Goal: Task Accomplishment & Management: Manage account settings

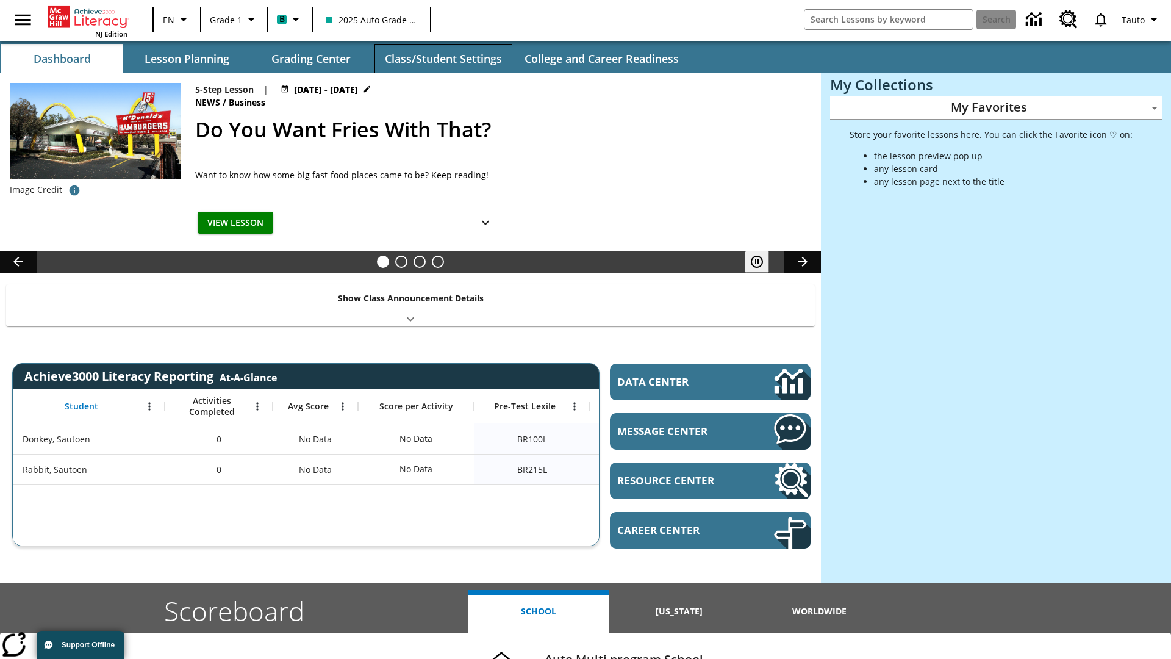
click at [443, 59] on button "Class/Student Settings" at bounding box center [444, 58] width 138 height 29
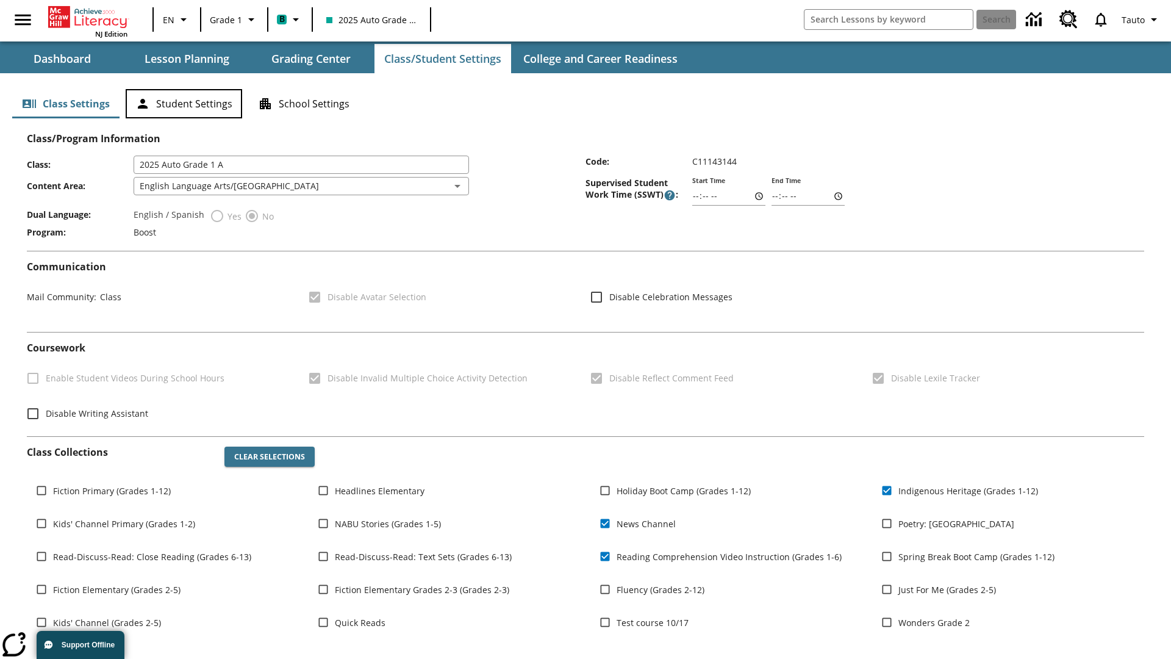
click at [184, 104] on button "Student Settings" at bounding box center [184, 103] width 117 height 29
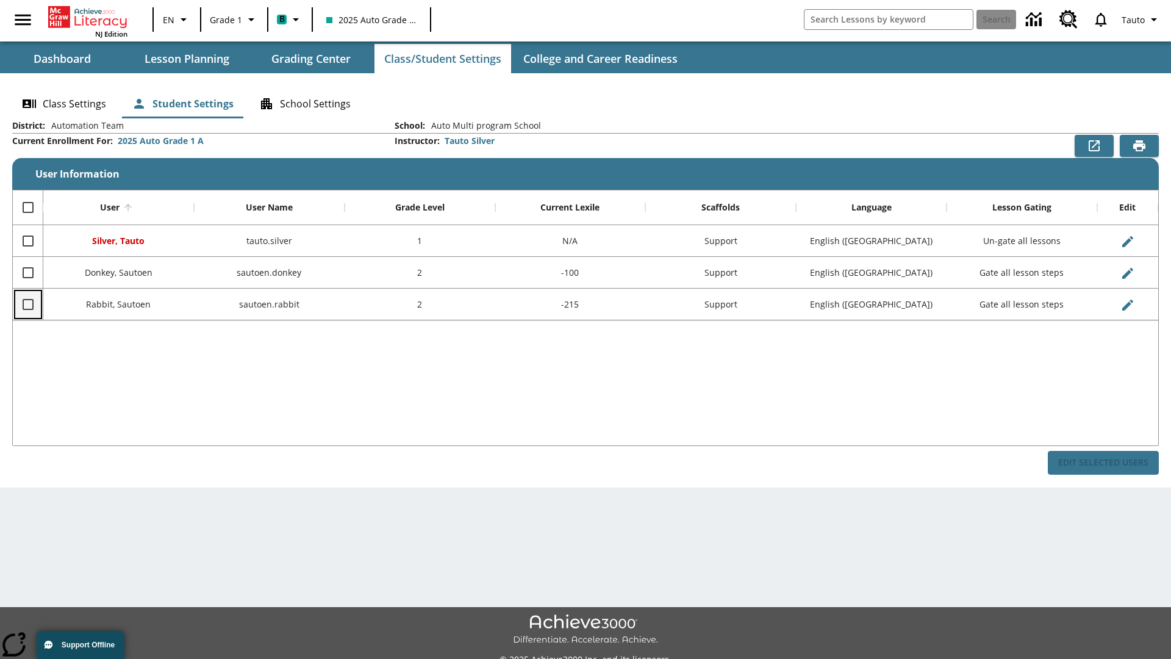
click at [27, 304] on input "Select row" at bounding box center [28, 305] width 26 height 26
checkbox input "true"
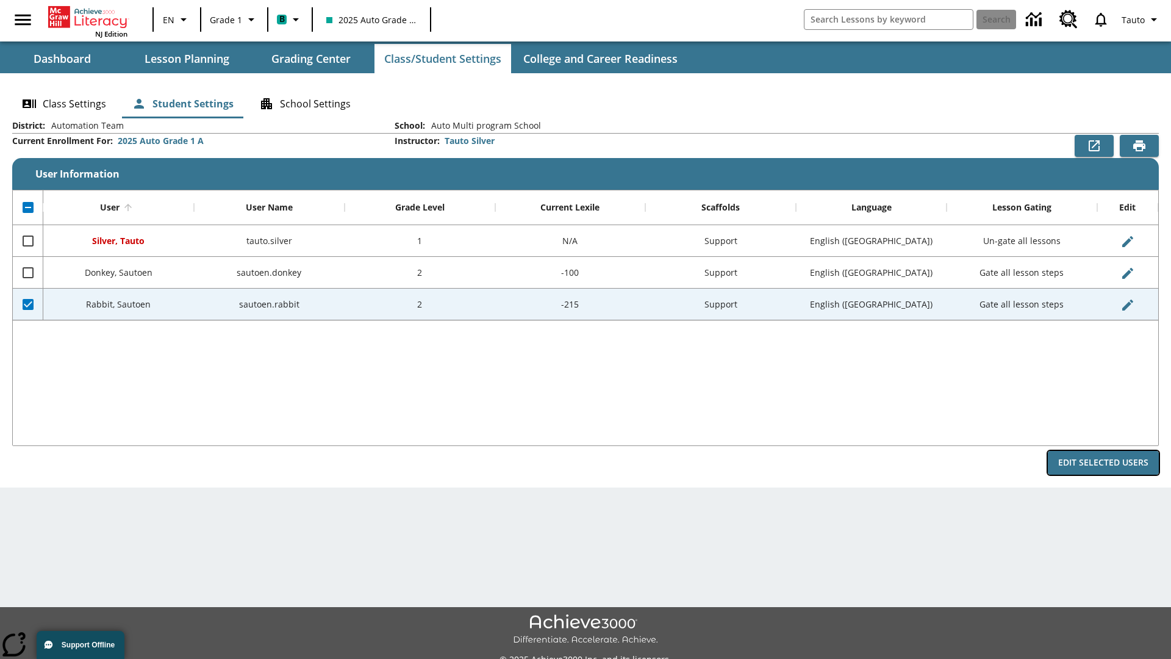
click at [1104, 462] on button "Edit Selected Users" at bounding box center [1103, 463] width 111 height 24
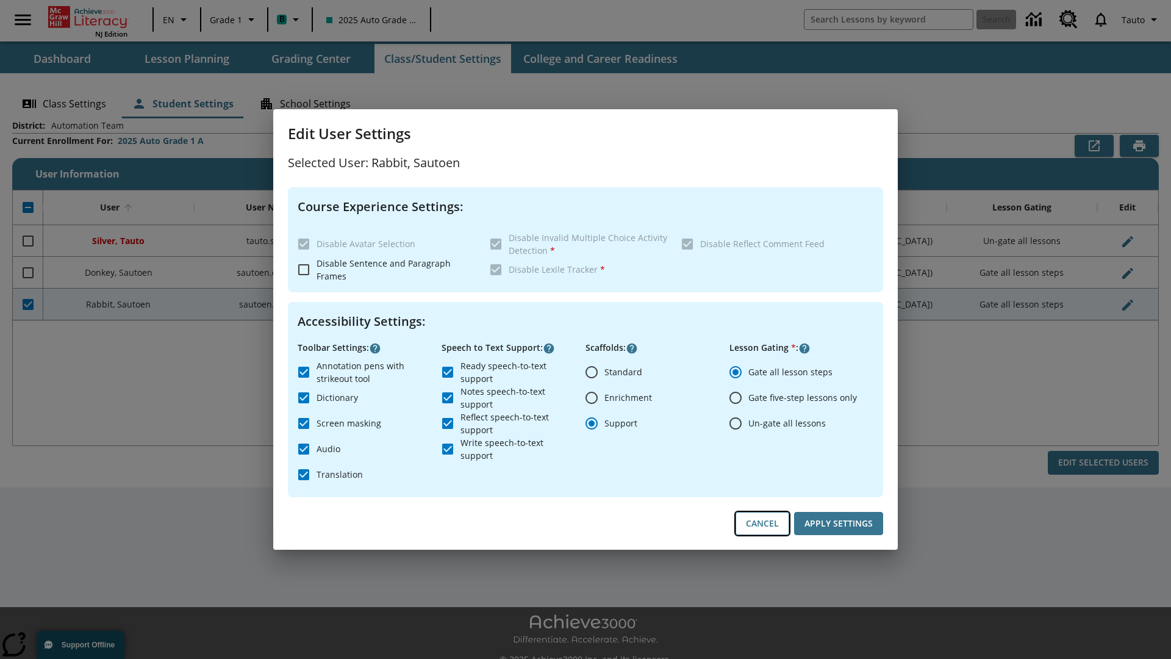
click at [763, 523] on button "Cancel" at bounding box center [763, 524] width 54 height 24
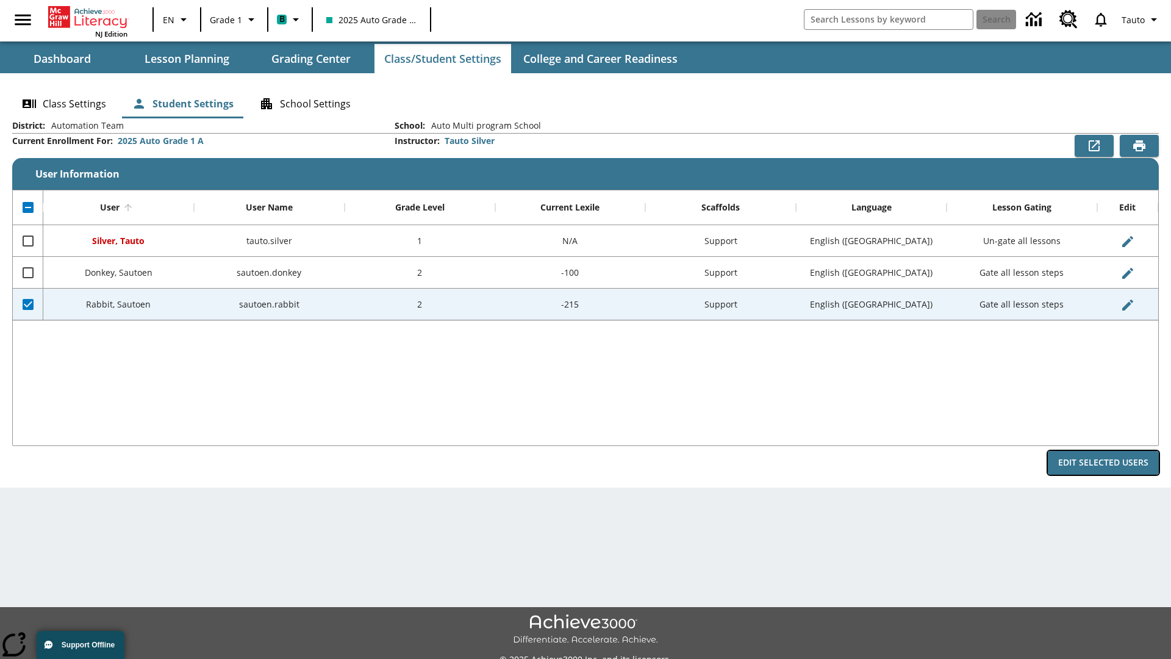
click at [1104, 462] on button "Edit Selected Users" at bounding box center [1103, 463] width 111 height 24
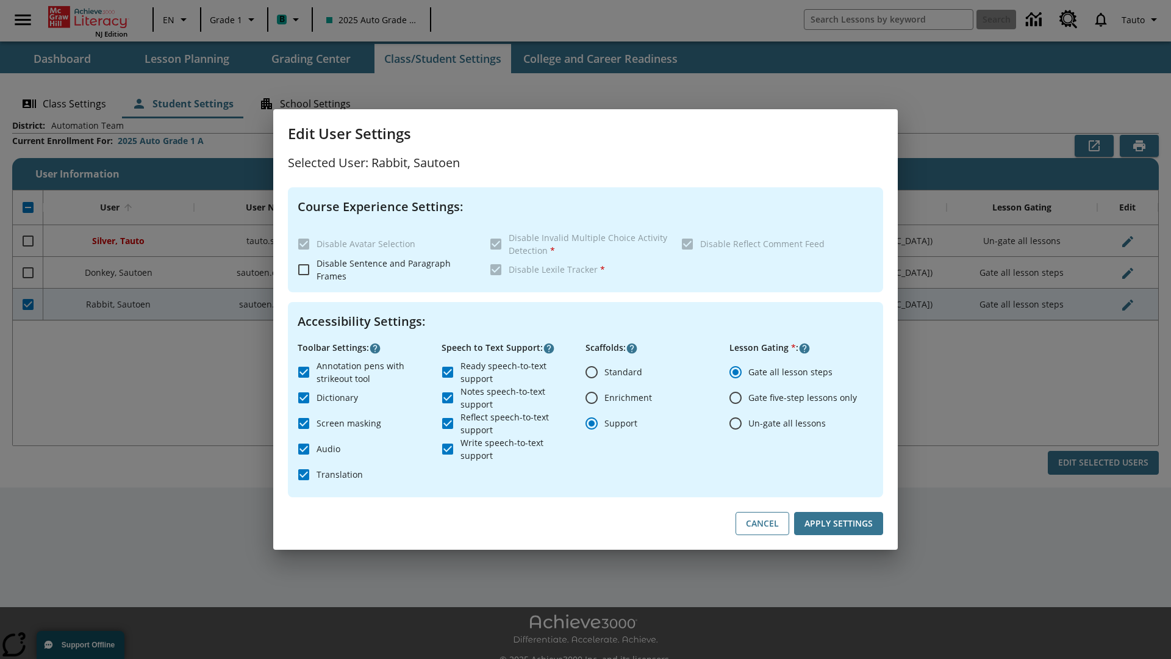
click at [448, 372] on input "Ready speech-to-text support" at bounding box center [448, 372] width 26 height 26
checkbox input "false"
click at [839, 523] on button "Apply Settings" at bounding box center [838, 524] width 89 height 24
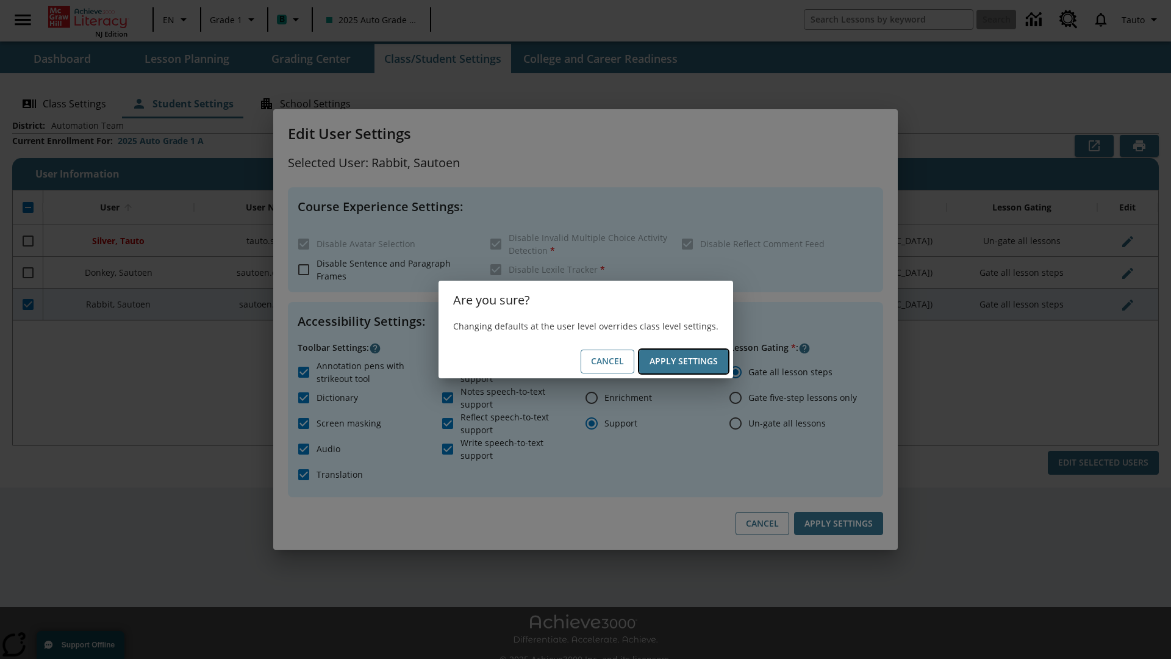
click at [683, 361] on button "Apply Settings" at bounding box center [683, 362] width 89 height 24
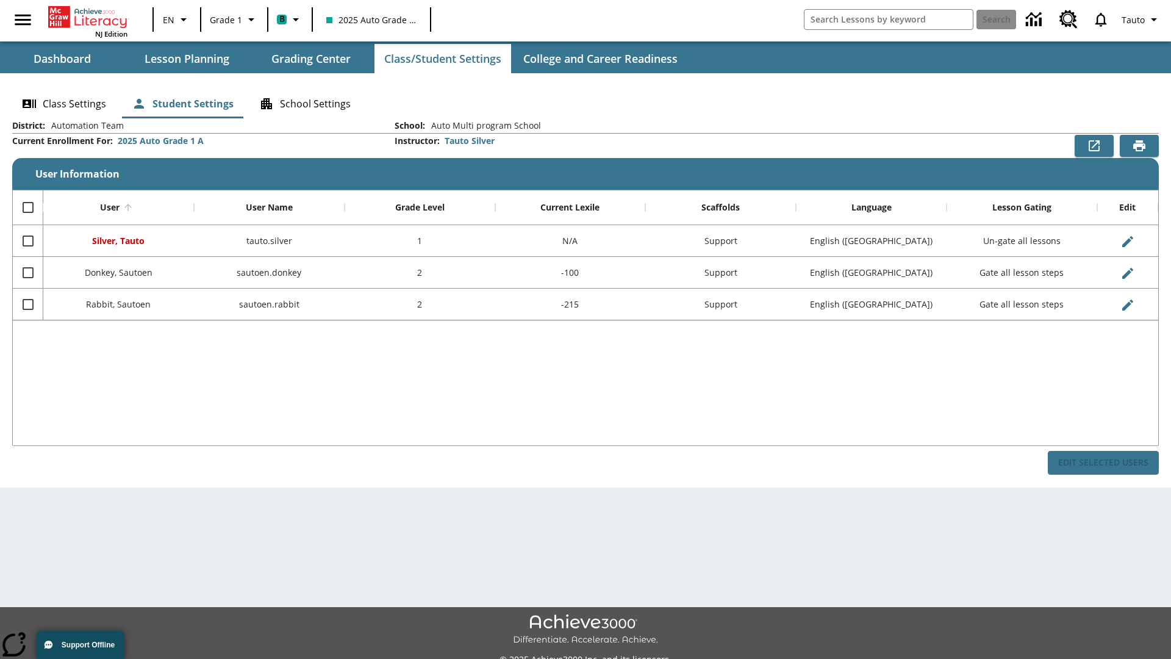
checkbox input "false"
click at [27, 304] on input "Select row" at bounding box center [28, 305] width 26 height 26
checkbox input "true"
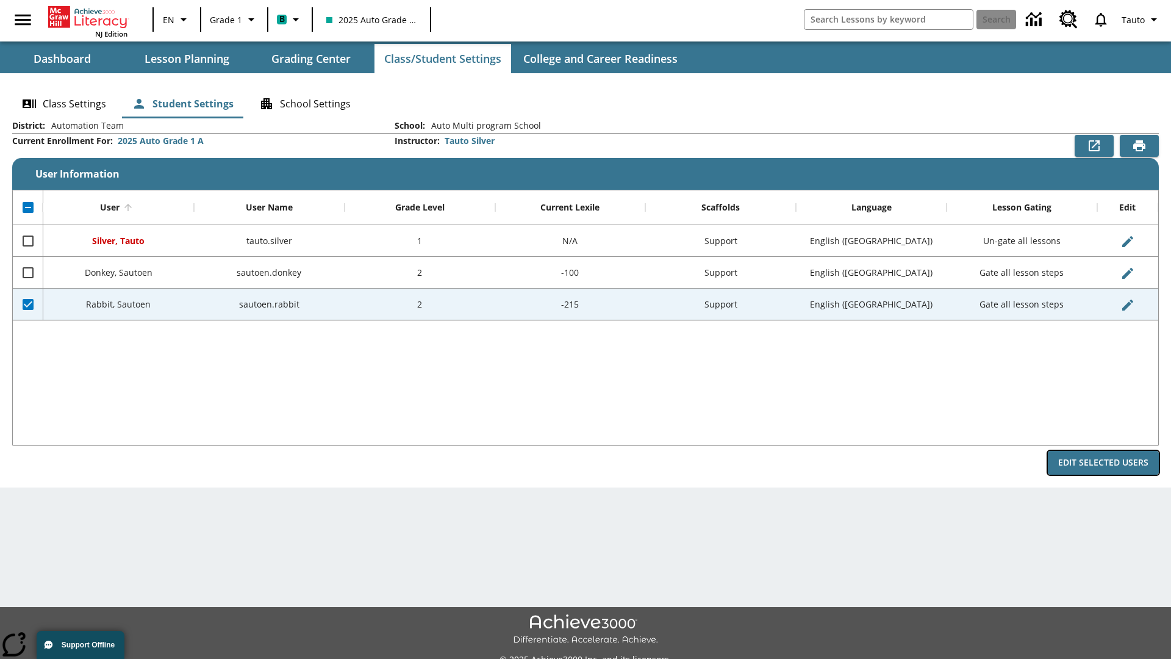
click at [1104, 462] on button "Edit Selected Users" at bounding box center [1103, 463] width 111 height 24
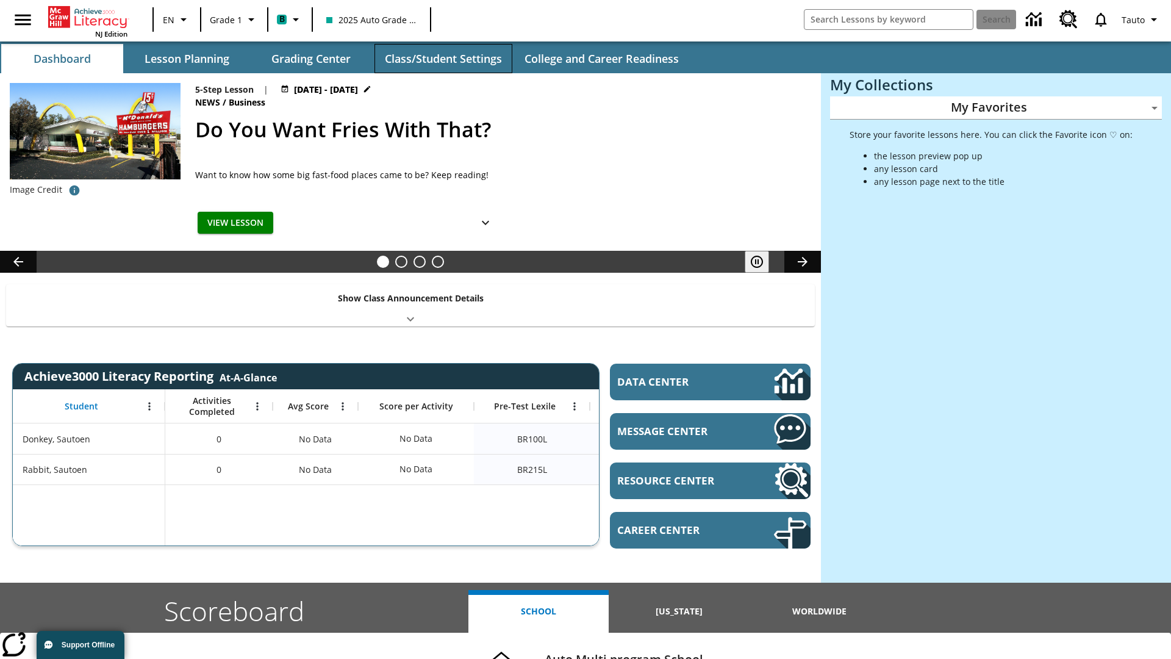
click at [443, 59] on button "Class/Student Settings" at bounding box center [444, 58] width 138 height 29
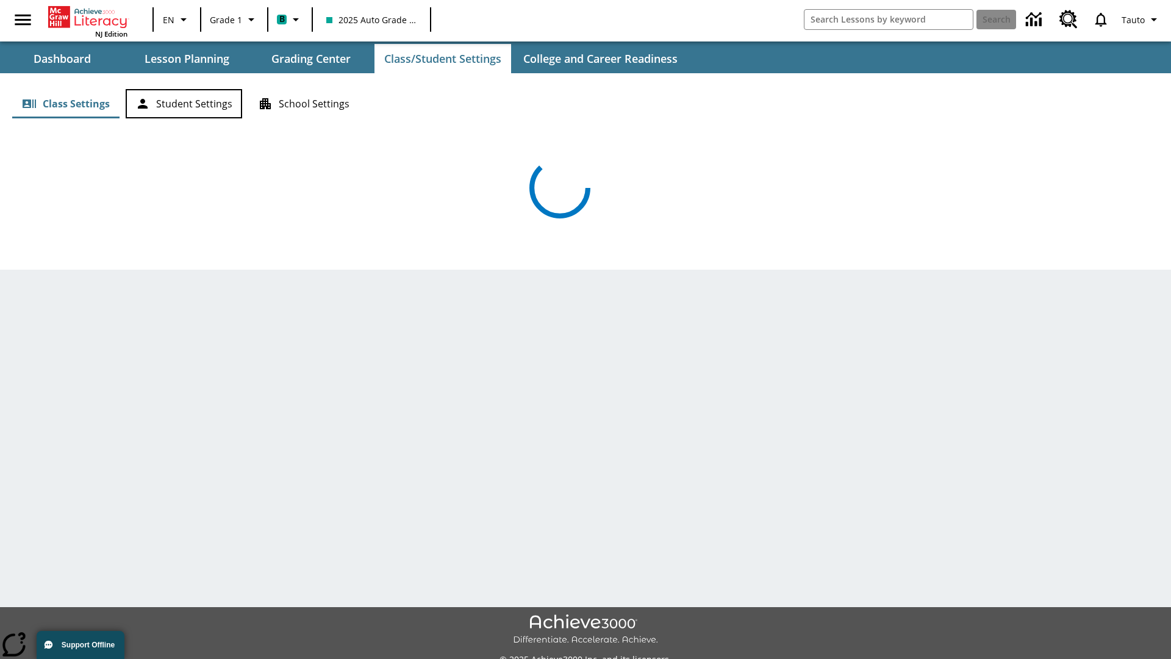
click at [184, 104] on button "Student Settings" at bounding box center [184, 103] width 117 height 29
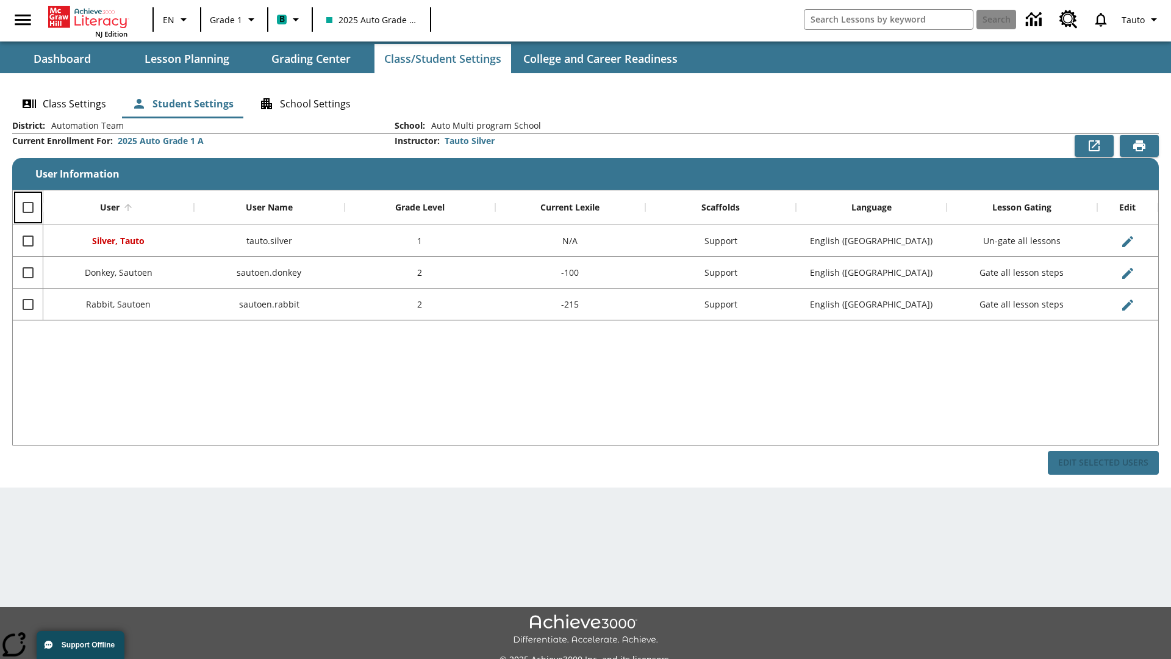
click at [27, 207] on input "Select all rows" at bounding box center [28, 208] width 26 height 26
checkbox input "true"
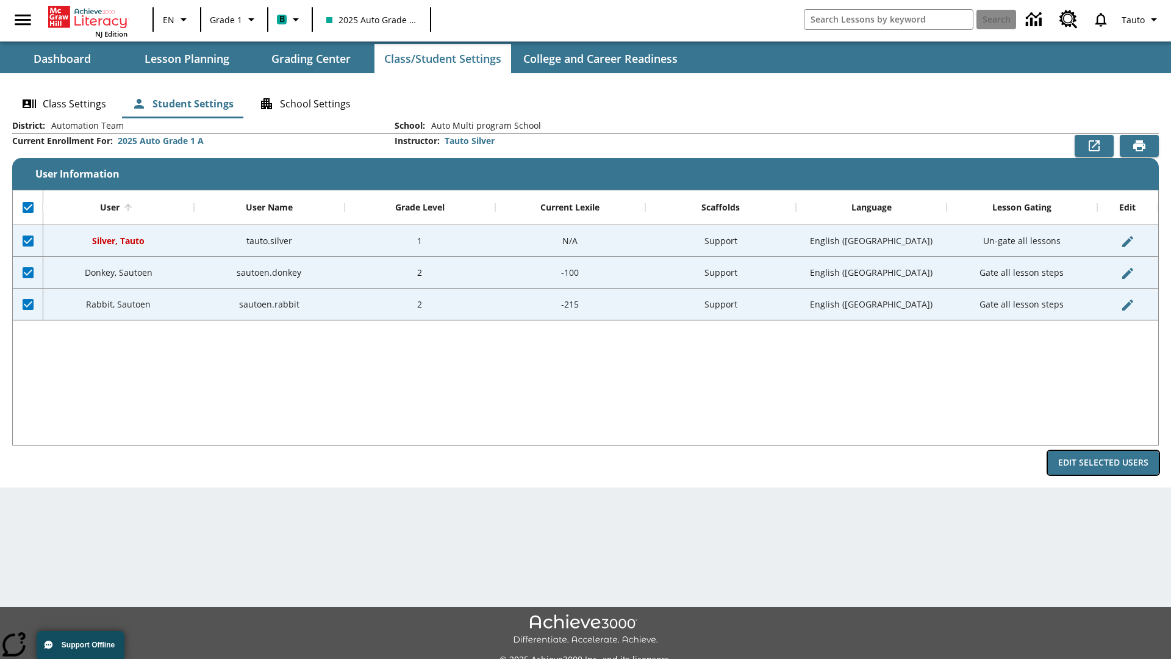
click at [1104, 462] on button "Edit Selected Users" at bounding box center [1103, 463] width 111 height 24
